Goal: Use online tool/utility: Utilize a website feature to perform a specific function

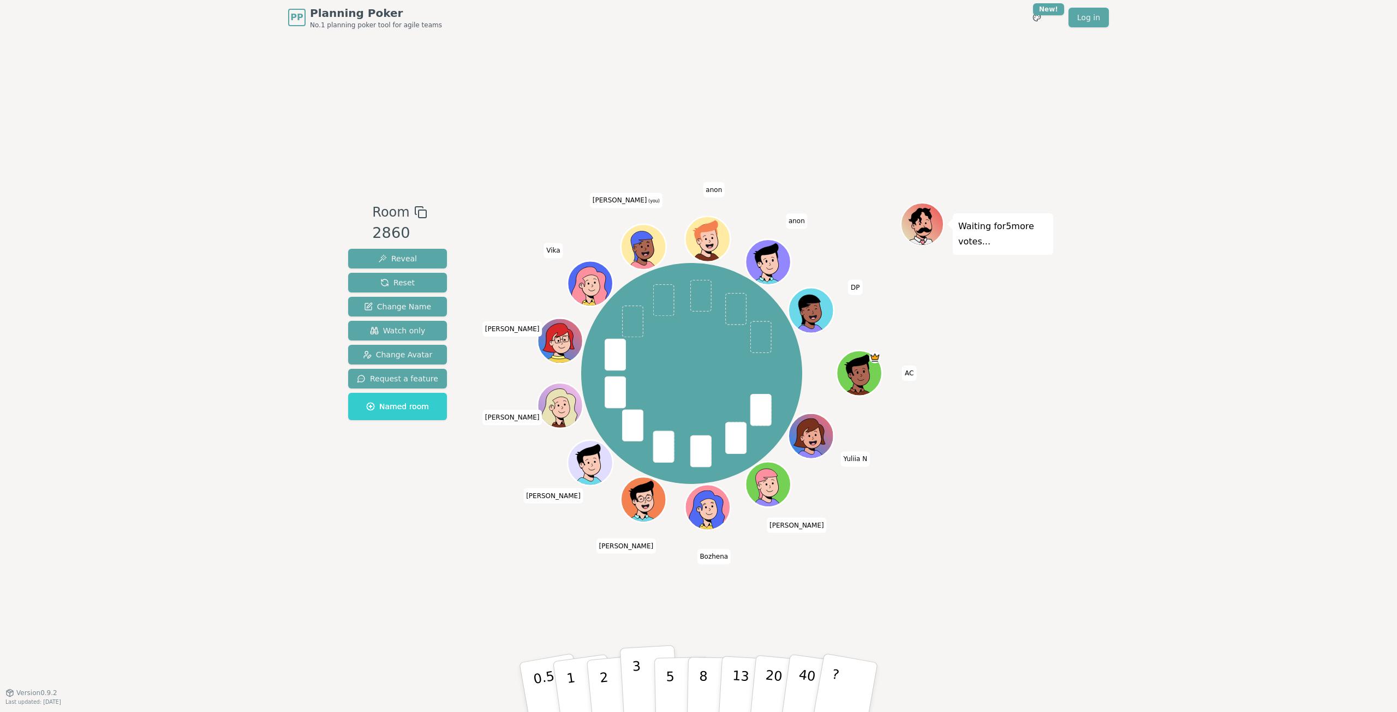
click at [639, 670] on button "3" at bounding box center [649, 687] width 59 height 85
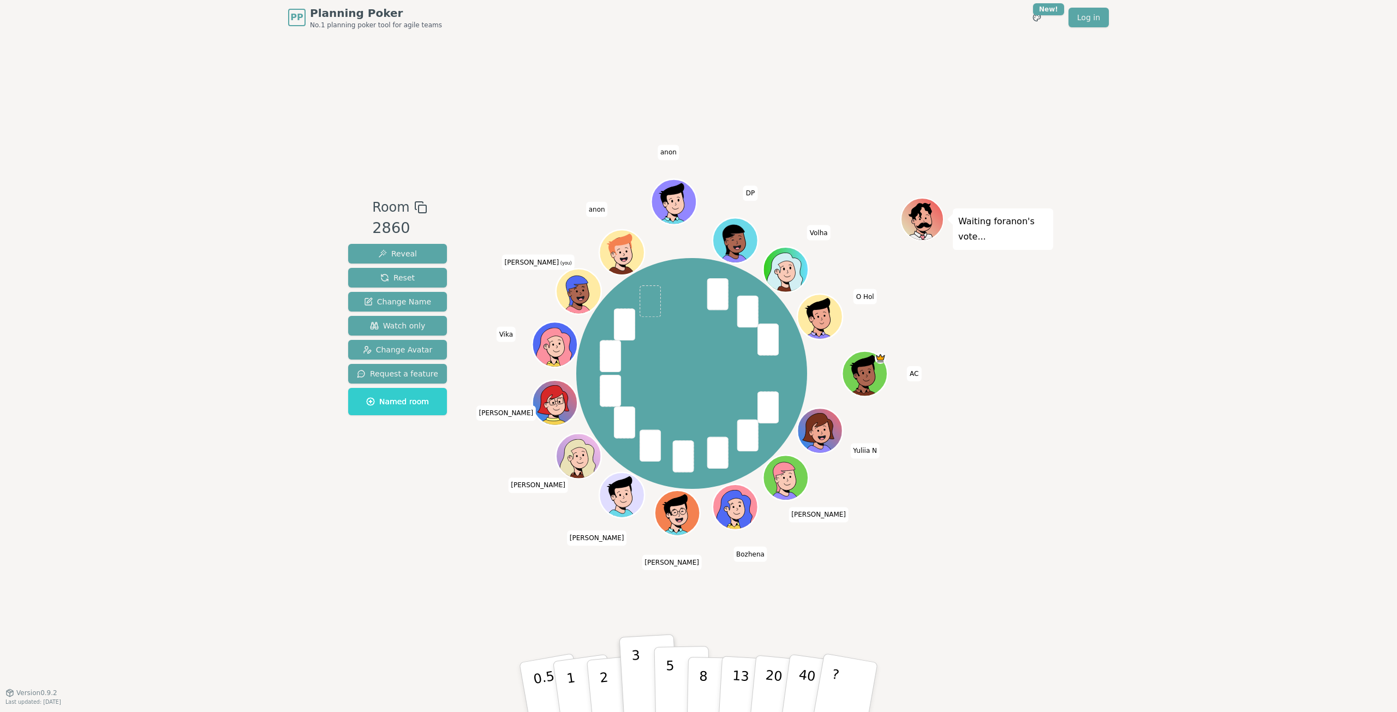
click at [663, 671] on button "5" at bounding box center [682, 687] width 56 height 83
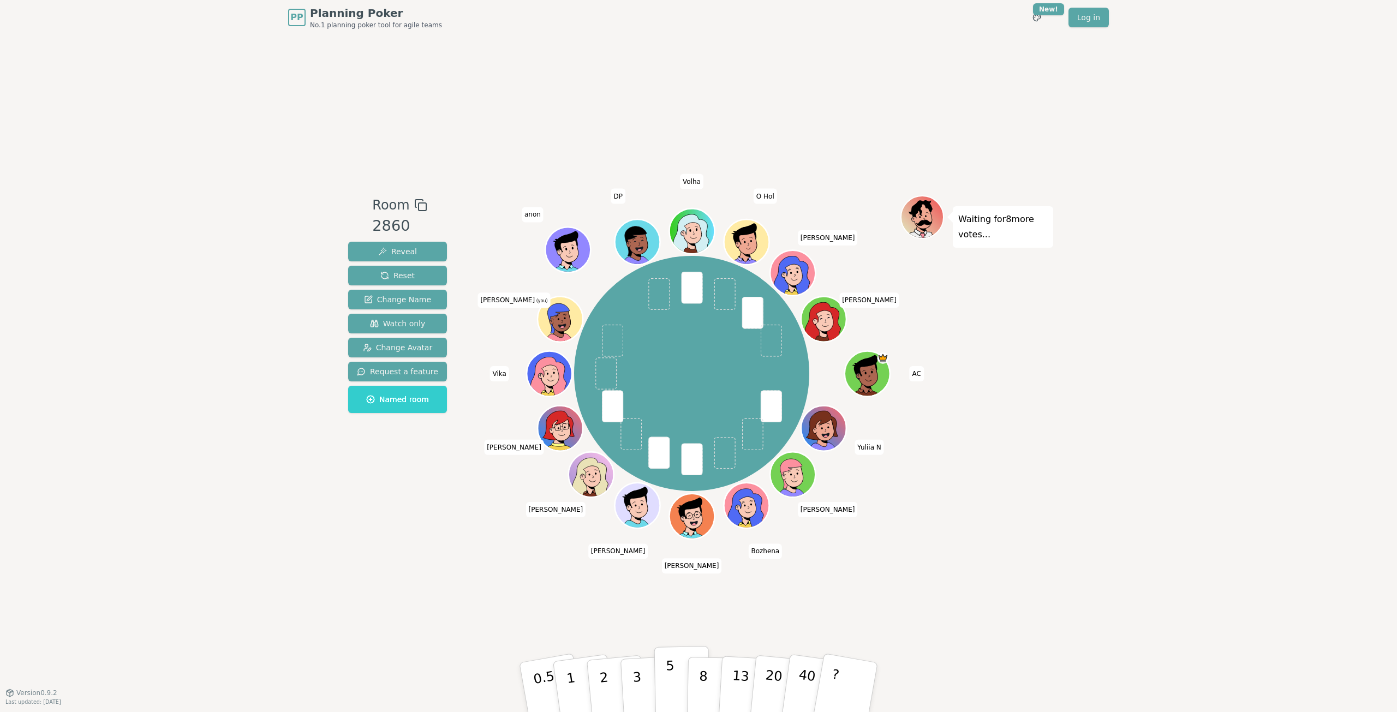
click at [669, 672] on p "5" at bounding box center [670, 687] width 9 height 59
click at [670, 662] on p "5" at bounding box center [670, 687] width 9 height 59
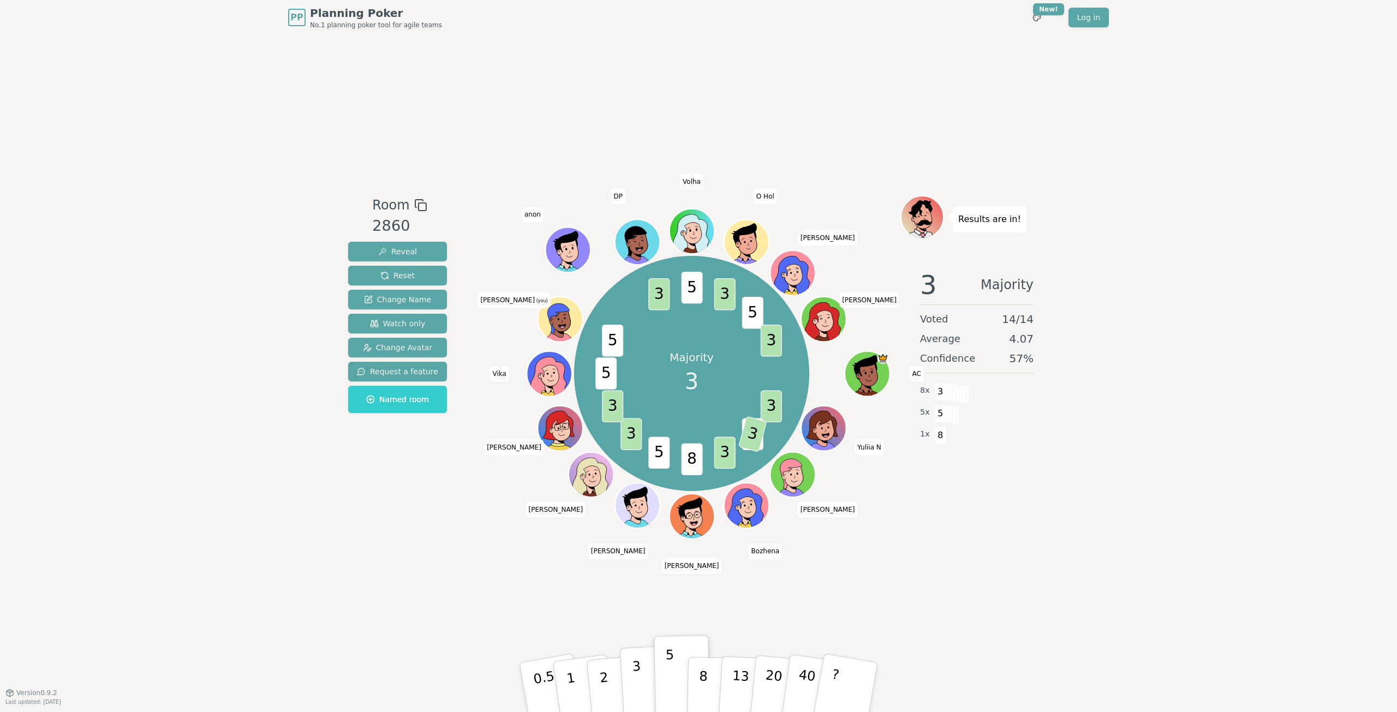
click at [634, 670] on p "3" at bounding box center [638, 687] width 12 height 59
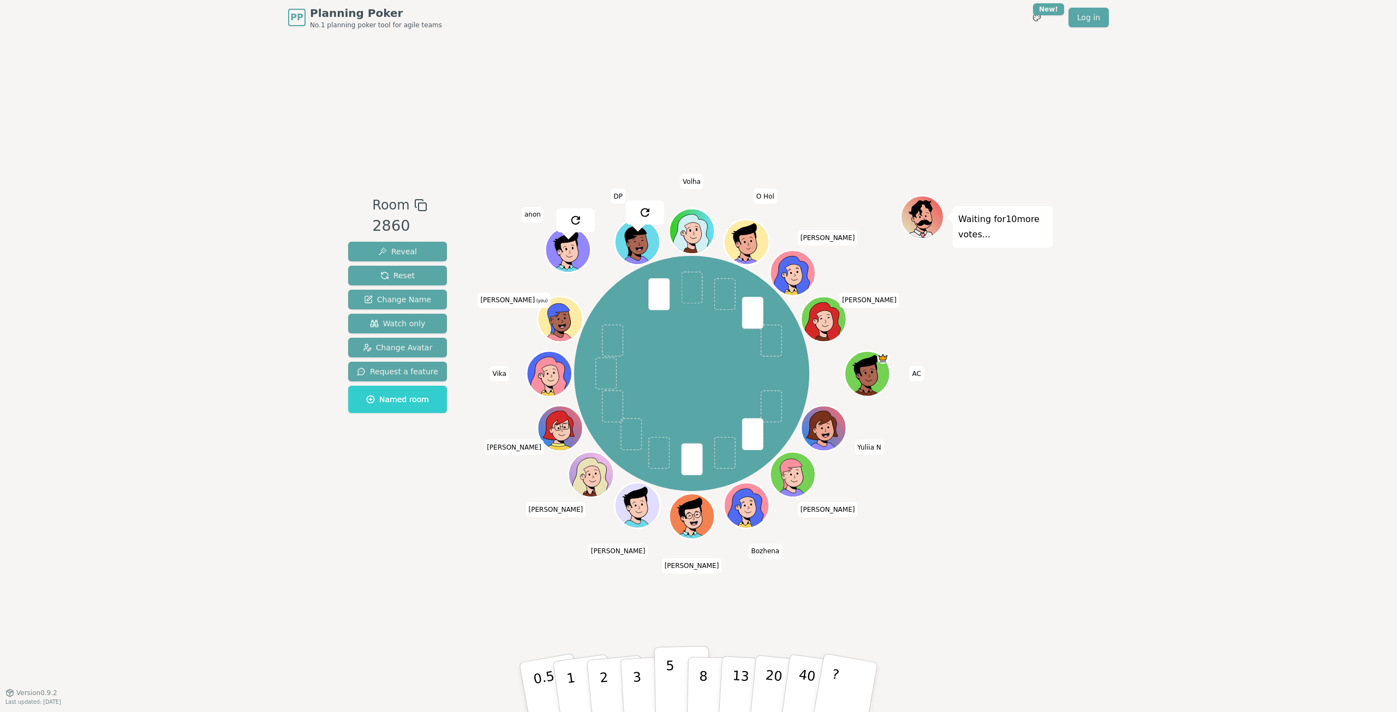
click at [670, 673] on p "5" at bounding box center [670, 687] width 9 height 59
click at [663, 683] on button "5" at bounding box center [682, 687] width 56 height 83
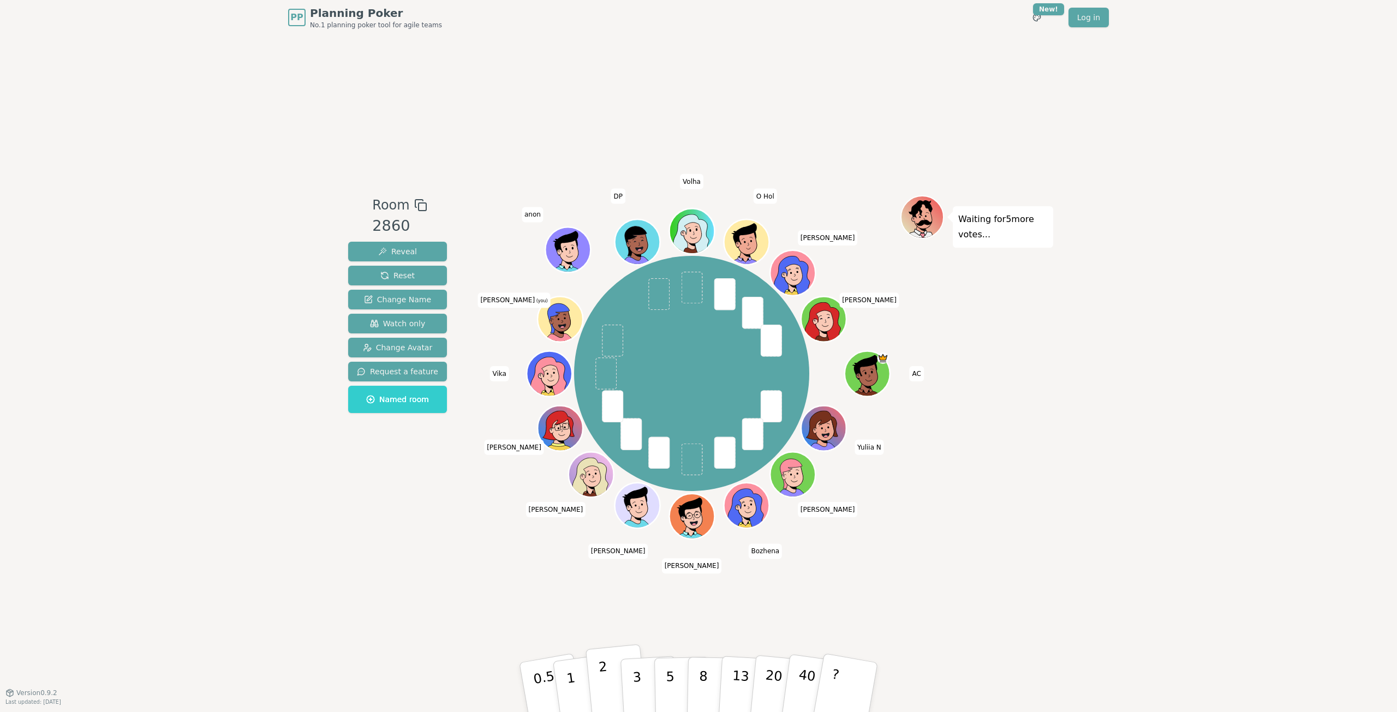
click at [603, 682] on p "2" at bounding box center [605, 688] width 14 height 59
click at [641, 696] on button "3" at bounding box center [649, 687] width 59 height 85
